Goal: Information Seeking & Learning: Find specific fact

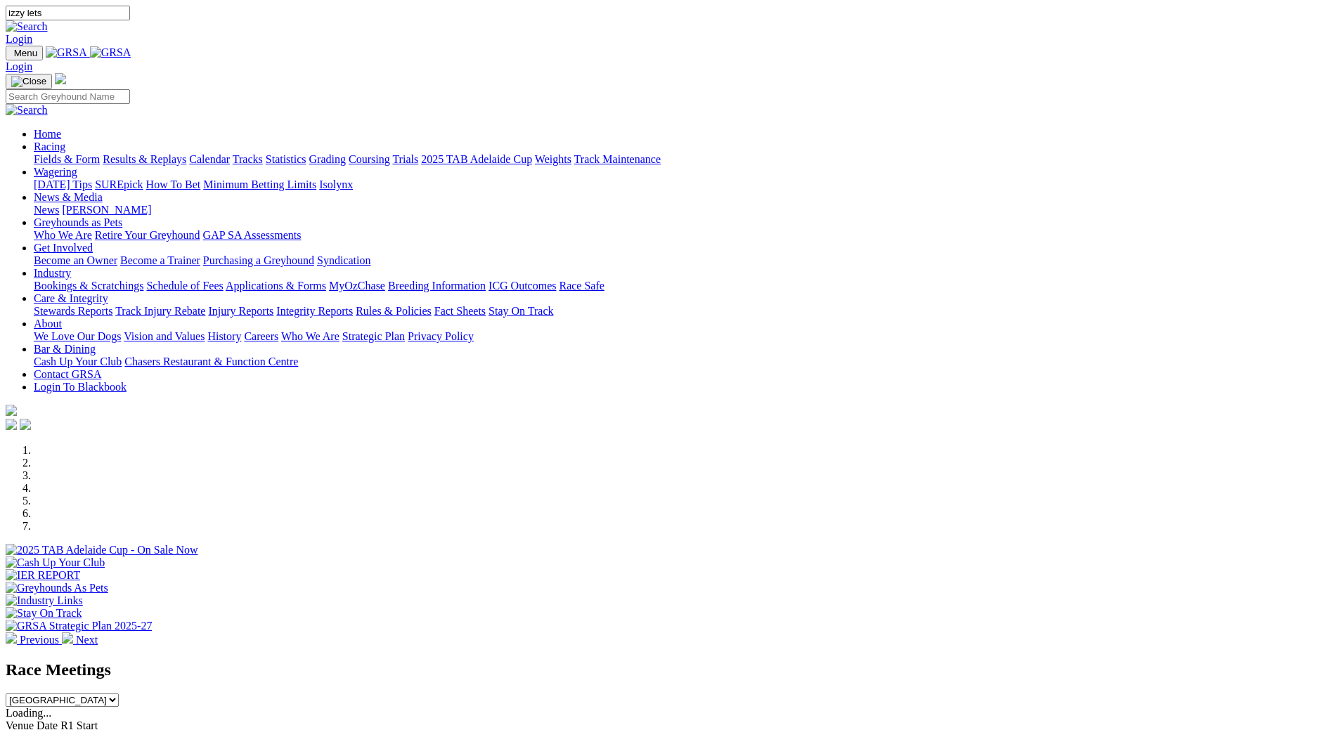
type input "izzy lets"
click at [48, 20] on img at bounding box center [27, 26] width 42 height 13
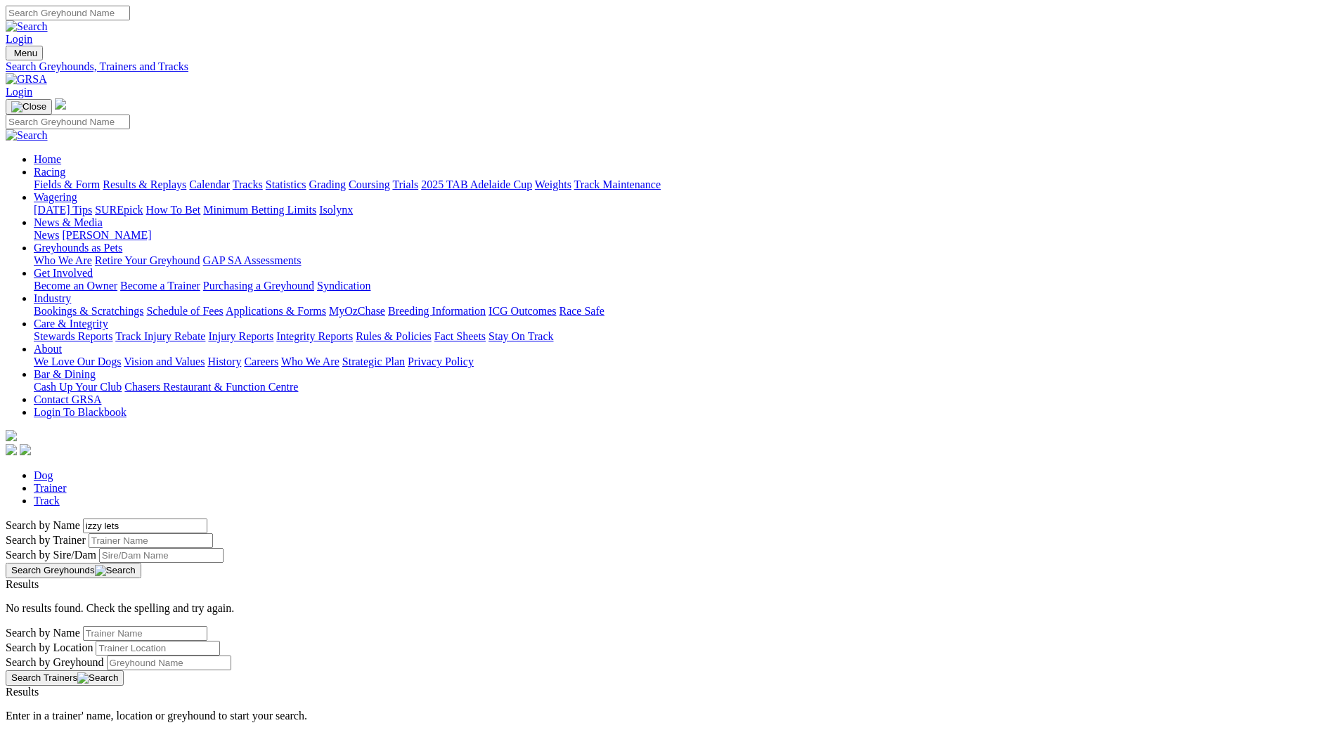
click at [130, 20] on input "Search" at bounding box center [68, 13] width 124 height 15
type input "izzy letts"
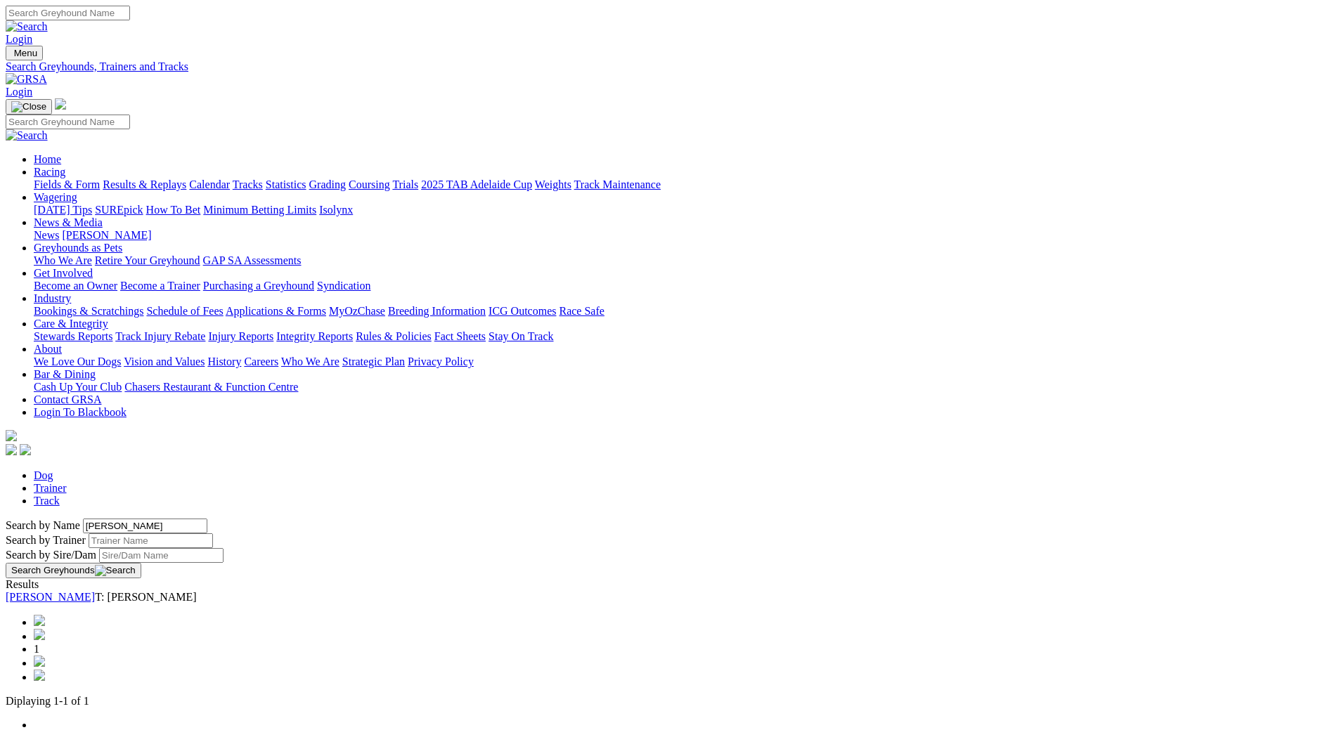
click at [95, 591] on link "Izzy Letts" at bounding box center [50, 597] width 89 height 12
